Goal: Task Accomplishment & Management: Complete application form

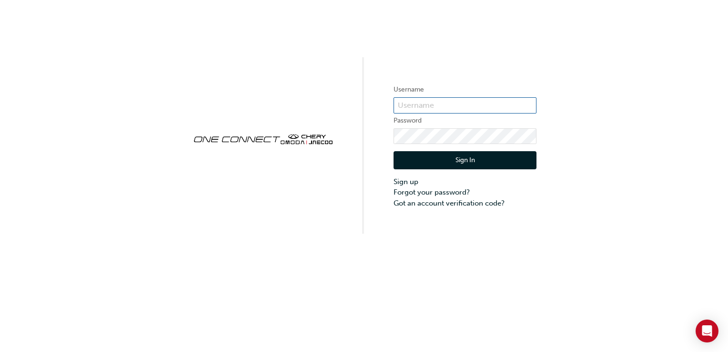
click at [462, 103] on input "text" at bounding box center [465, 105] width 143 height 16
type input "[PERSON_NAME][EMAIL_ADDRESS][PERSON_NAME][DOMAIN_NAME]"
click at [451, 163] on button "Sign In" at bounding box center [465, 160] width 143 height 18
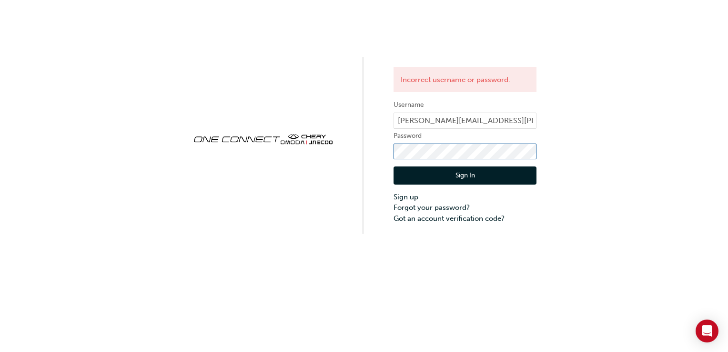
click button "Sign In" at bounding box center [465, 175] width 143 height 18
click at [459, 205] on link "Forgot your password?" at bounding box center [465, 207] width 143 height 11
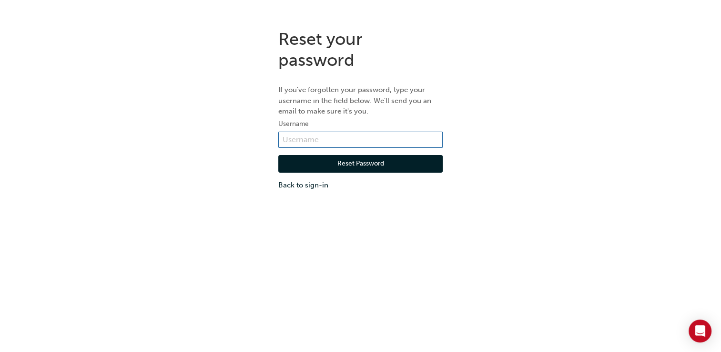
click at [328, 132] on input "text" at bounding box center [360, 140] width 164 height 16
type input "[PERSON_NAME][EMAIL_ADDRESS][PERSON_NAME][DOMAIN_NAME]"
click at [342, 168] on button "Reset Password" at bounding box center [360, 164] width 164 height 18
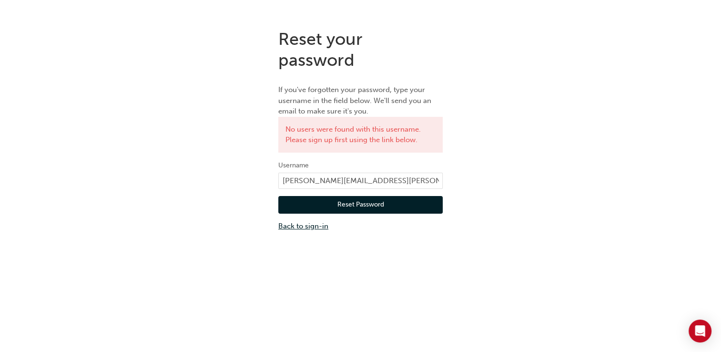
click at [311, 226] on link "Back to sign-in" at bounding box center [360, 226] width 164 height 11
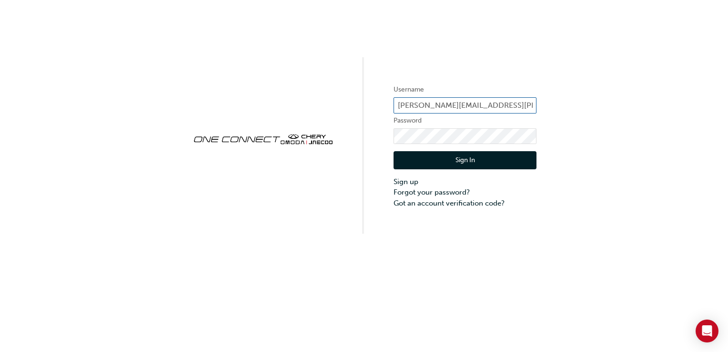
click at [461, 104] on input "[PERSON_NAME][EMAIL_ADDRESS][PERSON_NAME][DOMAIN_NAME]" at bounding box center [465, 105] width 143 height 16
paste input "CHNZ0190"
type input "CHNZ0190"
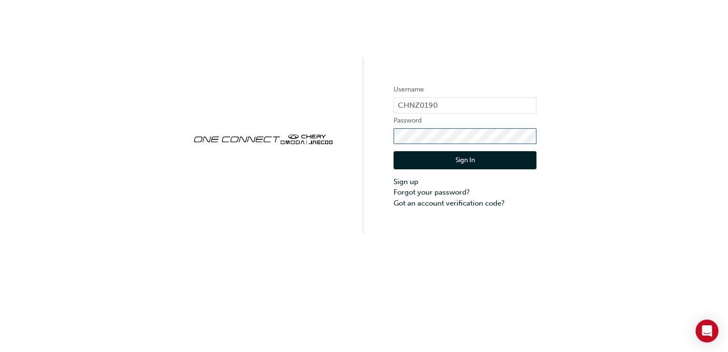
click button "Sign In" at bounding box center [465, 160] width 143 height 18
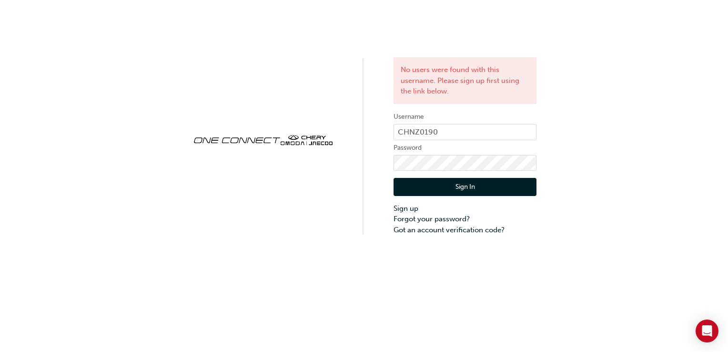
click at [620, 155] on div "No users were found with this username. Please sign up first using the link bel…" at bounding box center [364, 117] width 728 height 235
drag, startPoint x: 457, startPoint y: 226, endPoint x: 455, endPoint y: 220, distance: 6.5
click at [456, 226] on link "Got an account verification code?" at bounding box center [465, 229] width 143 height 11
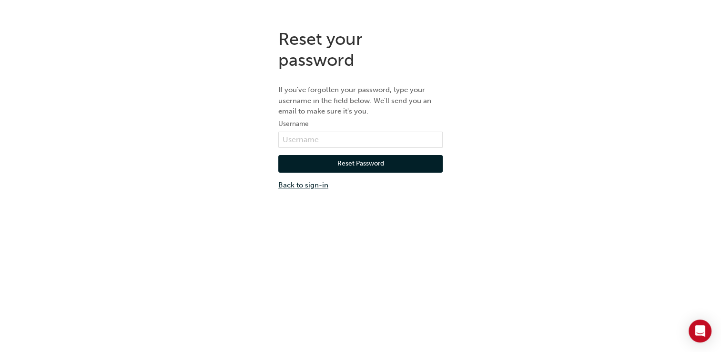
click at [295, 183] on link "Back to sign-in" at bounding box center [360, 185] width 164 height 11
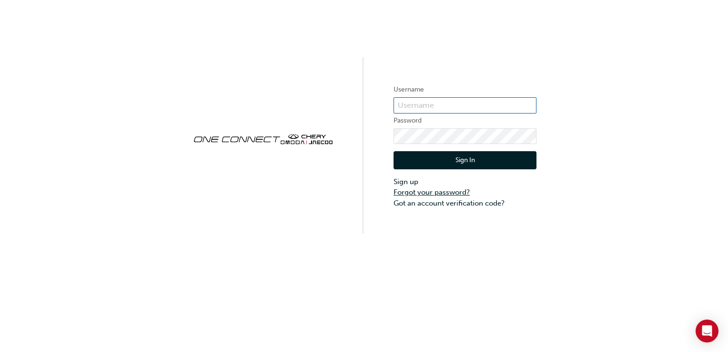
type input "[PERSON_NAME][EMAIL_ADDRESS][PERSON_NAME][DOMAIN_NAME]"
click at [459, 195] on link "Forgot your password?" at bounding box center [465, 192] width 143 height 11
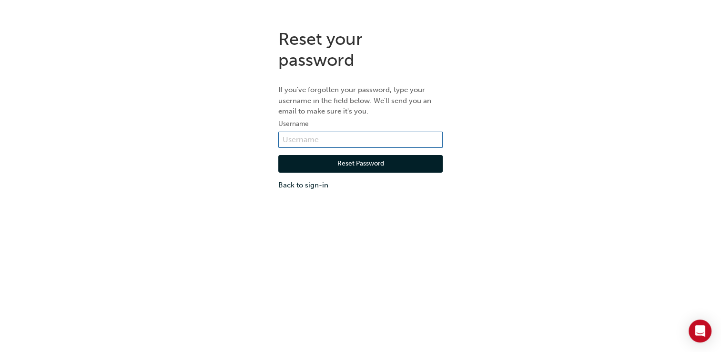
click at [295, 140] on input "text" at bounding box center [360, 140] width 164 height 16
paste input "CHNZ0190"
type input "CHNZ0190"
click at [350, 165] on button "Reset Password" at bounding box center [360, 164] width 164 height 18
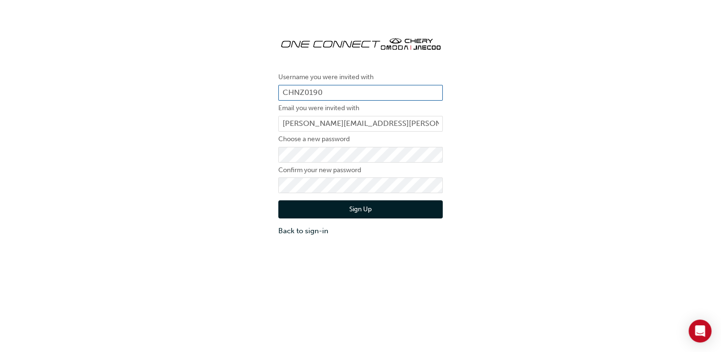
drag, startPoint x: 326, startPoint y: 93, endPoint x: 269, endPoint y: 100, distance: 57.6
click at [269, 100] on div "Username you were invited with CHNZ0190 Email you were invited with david.stewa…" at bounding box center [360, 132] width 721 height 222
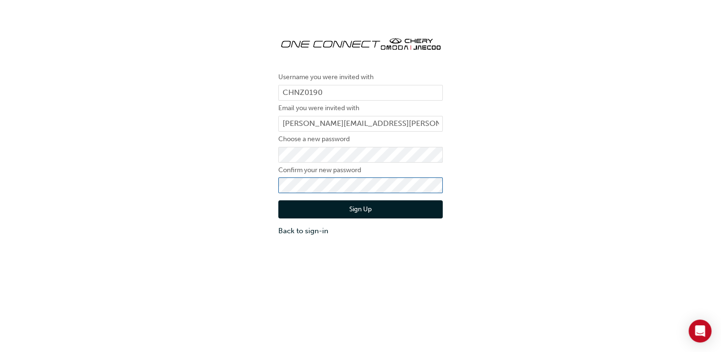
click button "Sign Up" at bounding box center [360, 209] width 164 height 18
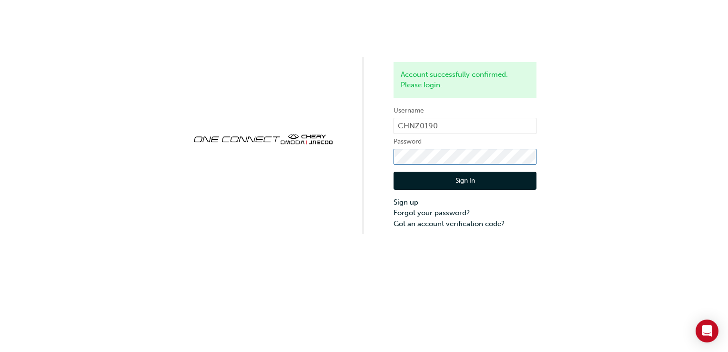
click button "Sign In" at bounding box center [465, 181] width 143 height 18
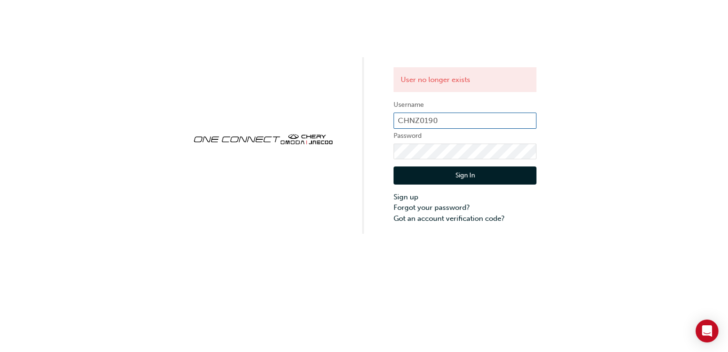
click at [508, 124] on input "CHNZ0190" at bounding box center [465, 120] width 143 height 16
click at [507, 124] on input "CHNZ0190" at bounding box center [465, 120] width 143 height 16
type input "[PERSON_NAME][EMAIL_ADDRESS][PERSON_NAME][DOMAIN_NAME]"
click button "Sign In" at bounding box center [465, 175] width 143 height 18
